Goal: Use online tool/utility: Use online tool/utility

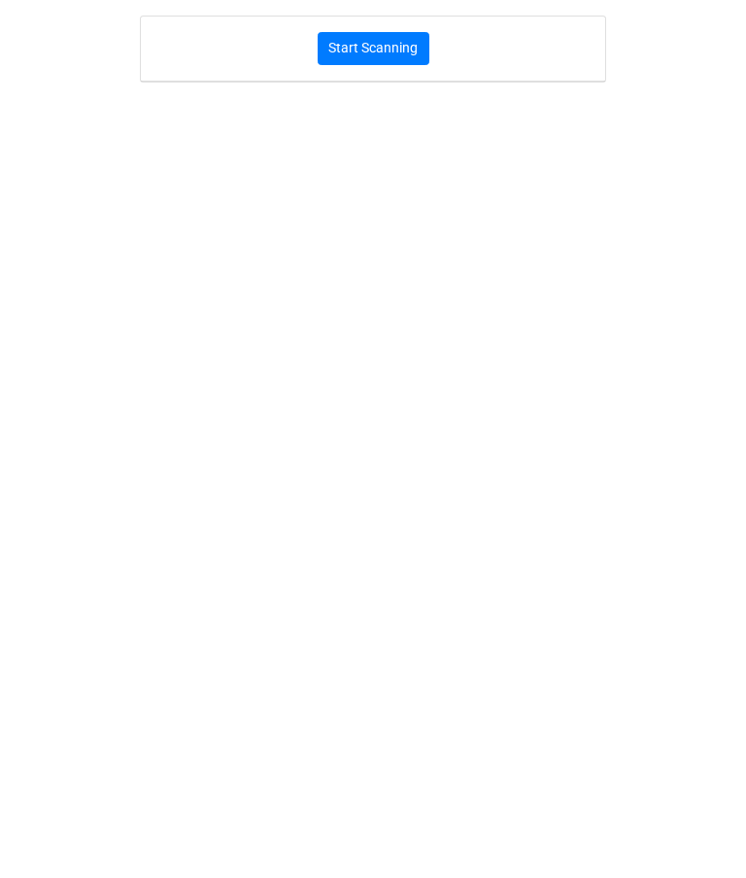
click at [373, 51] on button "Start Scanning" at bounding box center [373, 48] width 112 height 33
click at [386, 61] on button "Start Scanning" at bounding box center [373, 48] width 112 height 33
click at [370, 383] on link "Stop Scanning" at bounding box center [372, 378] width 87 height 21
click at [356, 34] on button "Start Scanning" at bounding box center [373, 48] width 112 height 33
click at [361, 375] on link "Stop Scanning" at bounding box center [372, 378] width 87 height 21
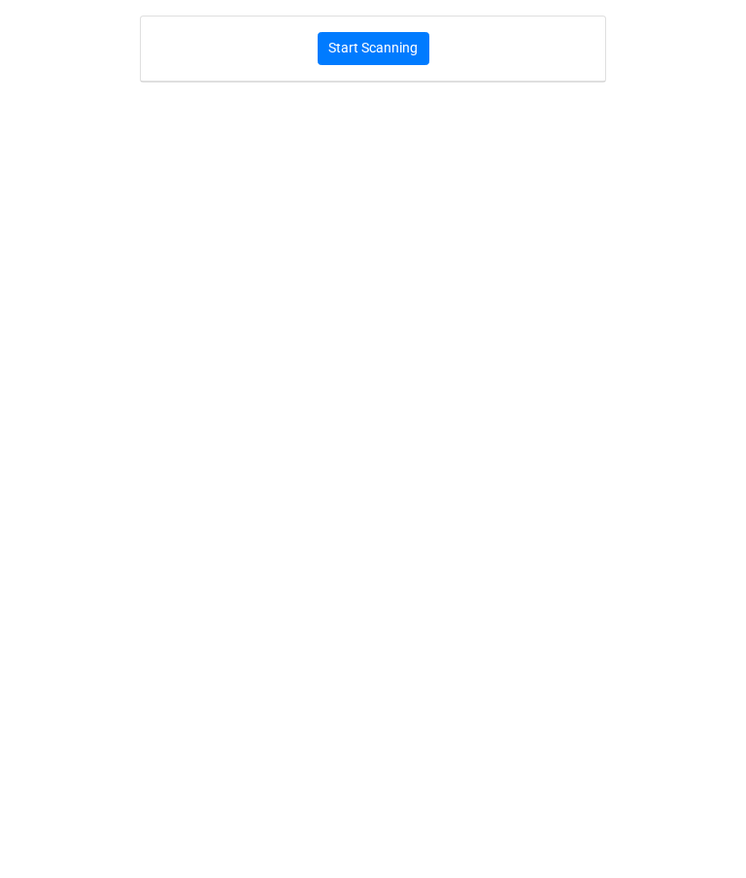
click at [389, 58] on button "Start Scanning" at bounding box center [373, 48] width 112 height 33
click at [378, 387] on link "Stop Scanning" at bounding box center [372, 378] width 87 height 21
click at [388, 47] on button "Start Scanning" at bounding box center [373, 48] width 112 height 33
click at [392, 383] on link "Stop Scanning" at bounding box center [372, 378] width 87 height 21
click at [376, 52] on button "Start Scanning" at bounding box center [373, 48] width 112 height 33
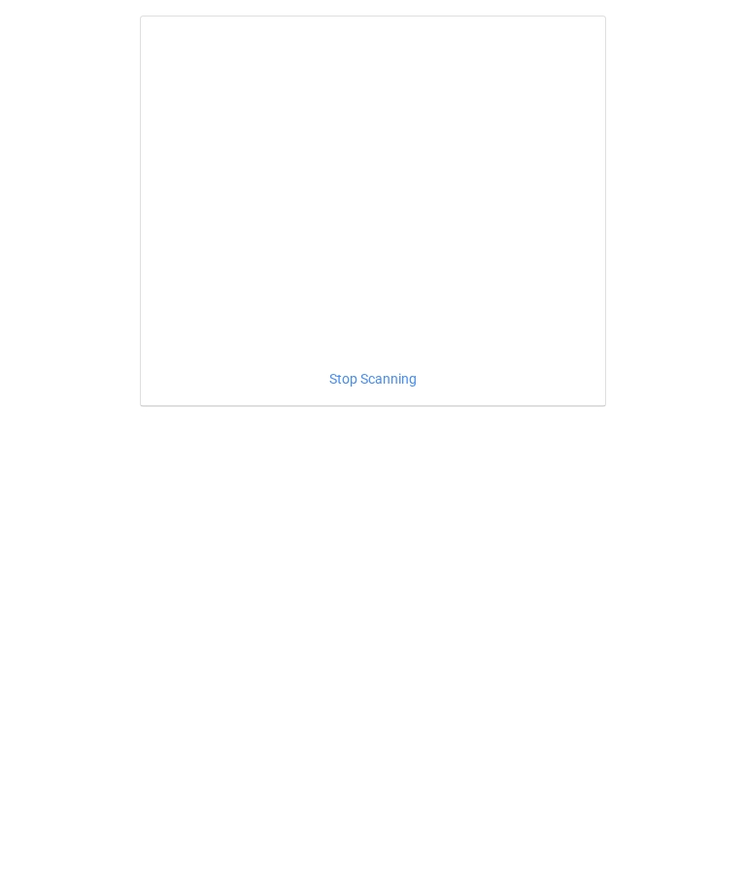
click at [353, 377] on link "Stop Scanning" at bounding box center [372, 378] width 87 height 21
click at [353, 63] on button "Start Scanning" at bounding box center [373, 48] width 112 height 33
click at [350, 404] on div "Stop Scanning" at bounding box center [373, 211] width 466 height 391
click at [333, 381] on link "Stop Scanning" at bounding box center [372, 378] width 87 height 21
click at [373, 56] on button "Start Scanning" at bounding box center [373, 48] width 112 height 33
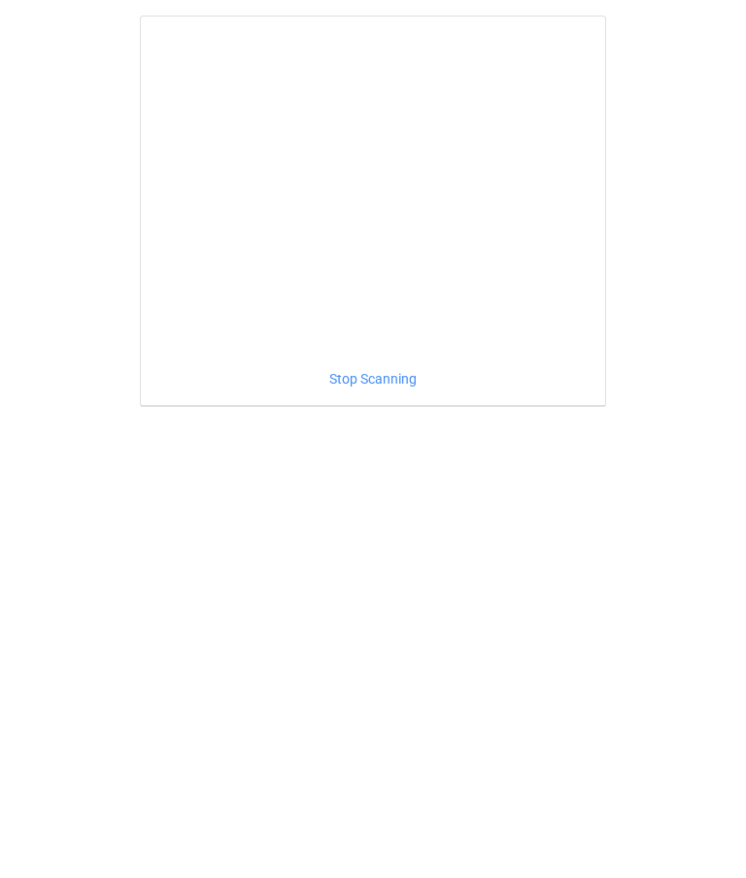
click at [368, 376] on link "Stop Scanning" at bounding box center [372, 378] width 87 height 21
